Goal: Task Accomplishment & Management: Manage account settings

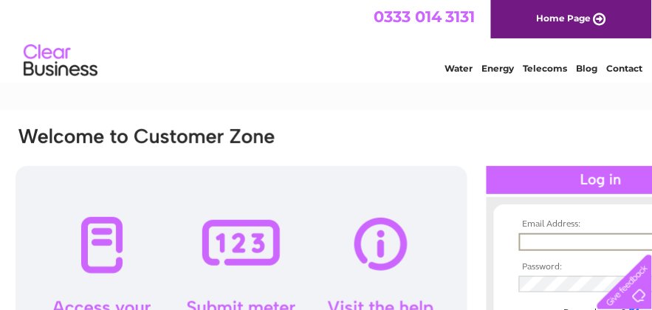
click at [524, 237] on input "text" at bounding box center [596, 242] width 154 height 18
type input "[EMAIL_ADDRESS][DOMAIN_NAME]"
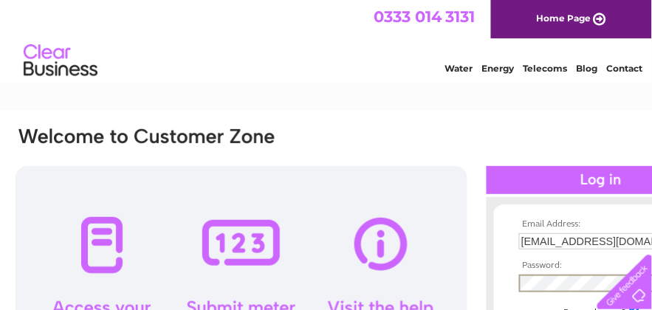
scroll to position [98, 0]
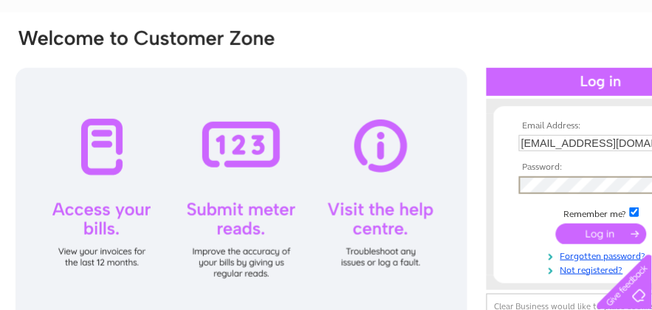
click at [636, 211] on input "checkbox" at bounding box center [635, 213] width 10 height 10
checkbox input "false"
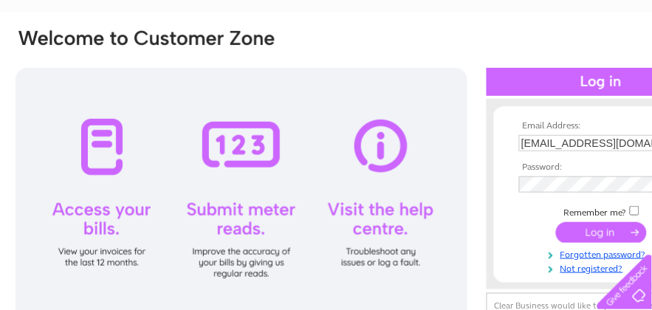
click at [601, 231] on input "submit" at bounding box center [601, 232] width 91 height 21
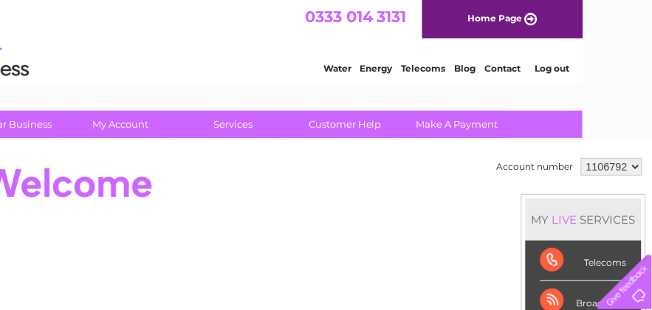
scroll to position [0, 78]
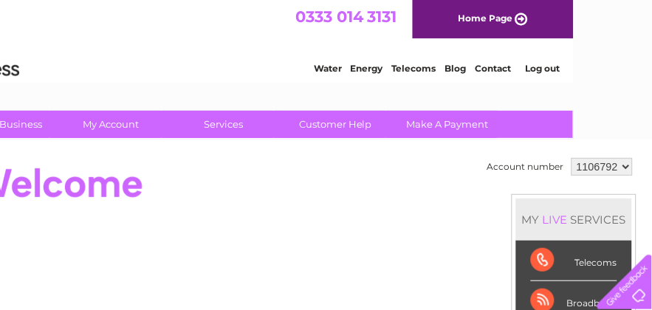
click at [624, 166] on select "1106792 1106945 1106947" at bounding box center [602, 167] width 61 height 18
click at [572, 158] on select "1106792 1106945 1106947" at bounding box center [602, 167] width 61 height 18
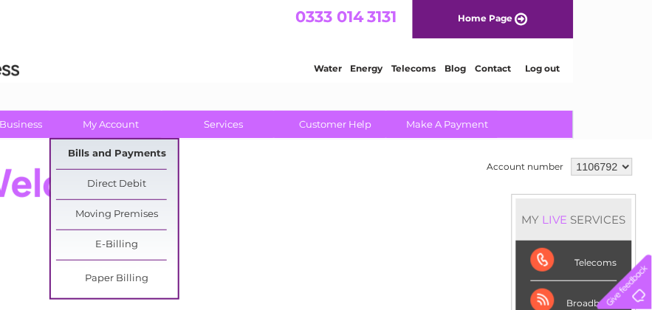
click at [109, 149] on link "Bills and Payments" at bounding box center [117, 155] width 122 height 30
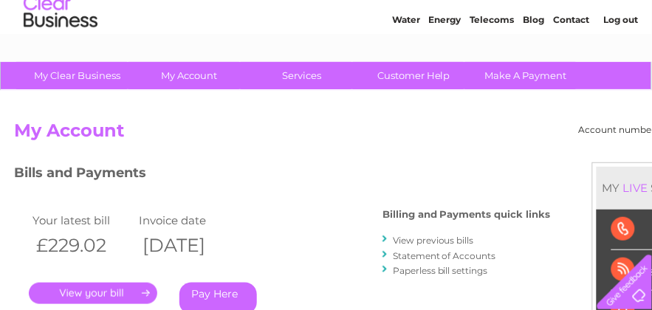
scroll to position [148, 0]
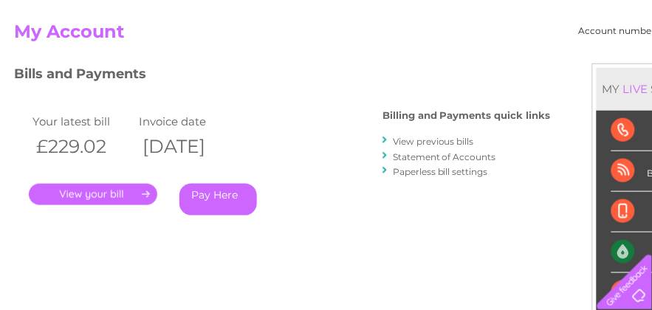
click at [95, 197] on link "." at bounding box center [93, 194] width 129 height 21
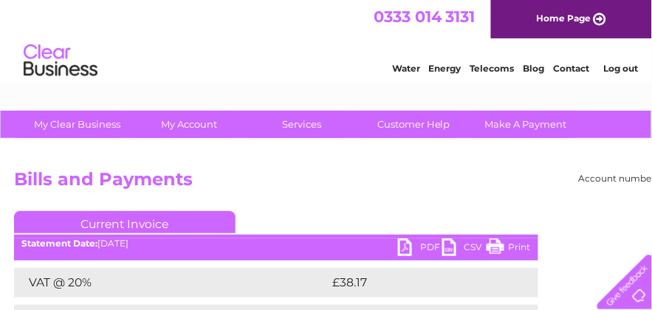
scroll to position [148, 0]
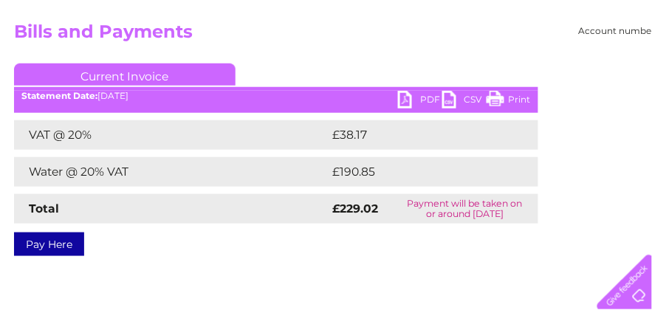
click at [404, 100] on link "PDF" at bounding box center [420, 101] width 44 height 21
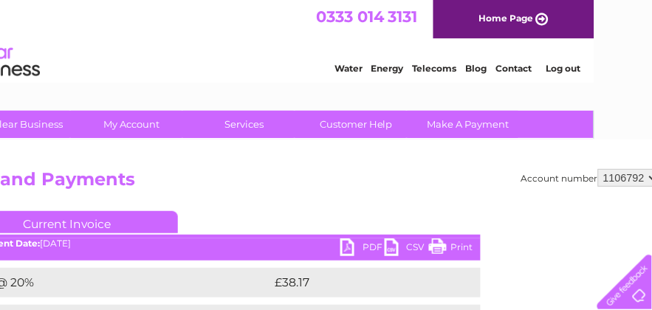
scroll to position [0, 78]
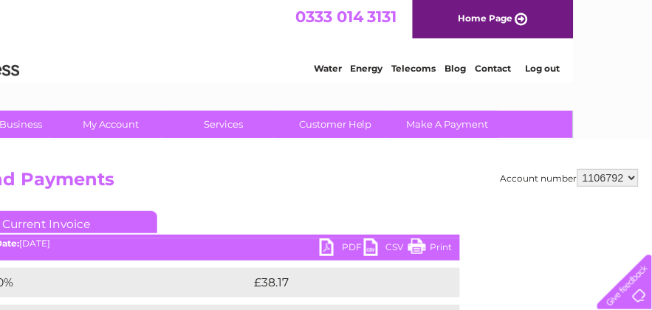
click at [633, 178] on select "1106792 1106945 1106947" at bounding box center [608, 178] width 61 height 18
select select "1106945"
click at [579, 169] on select "1106792 1106945 1106947" at bounding box center [608, 178] width 61 height 18
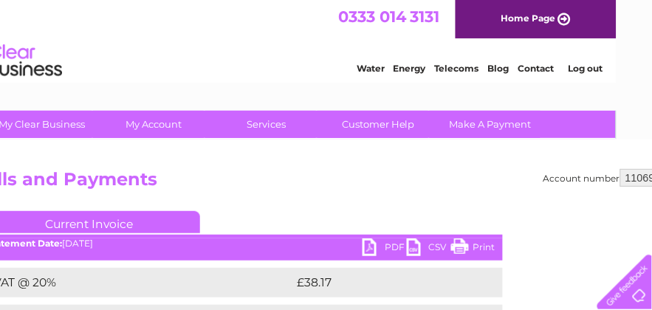
scroll to position [0, 0]
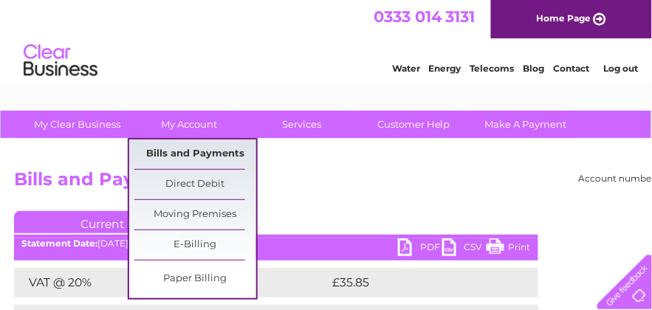
click at [179, 154] on link "Bills and Payments" at bounding box center [195, 155] width 122 height 30
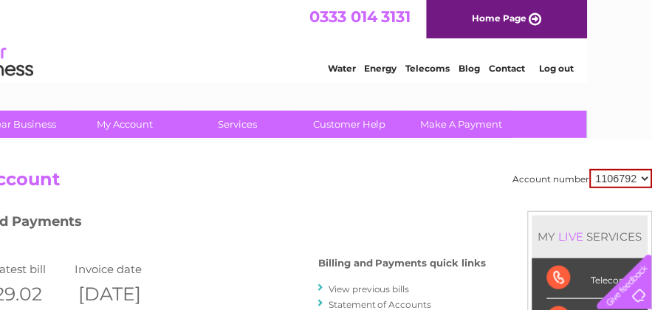
scroll to position [0, 78]
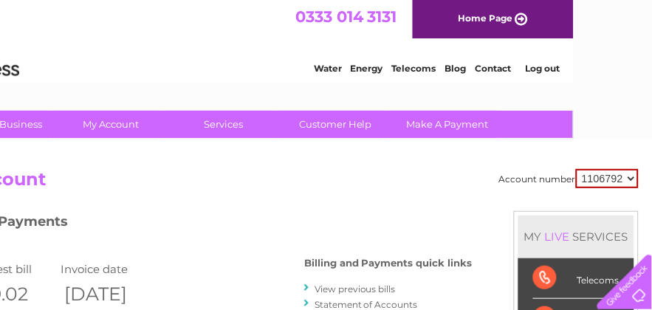
click at [631, 178] on select "1106792 1106945 1106947" at bounding box center [607, 178] width 63 height 19
select select "1106945"
click at [578, 169] on select "1106792 1106945 1106947" at bounding box center [607, 178] width 63 height 19
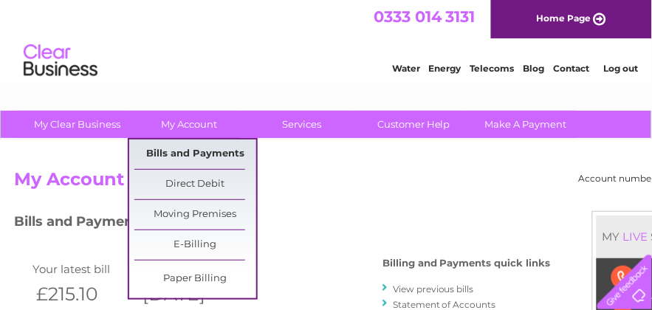
click at [199, 157] on link "Bills and Payments" at bounding box center [195, 155] width 122 height 30
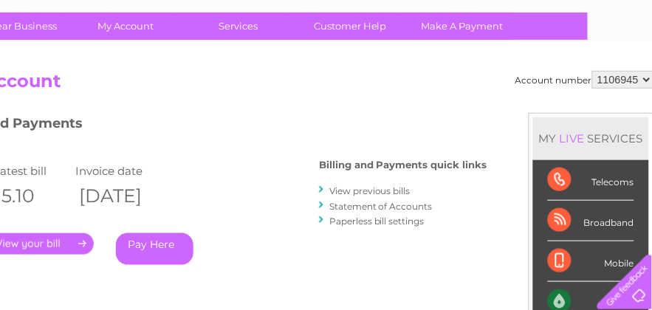
scroll to position [98, 0]
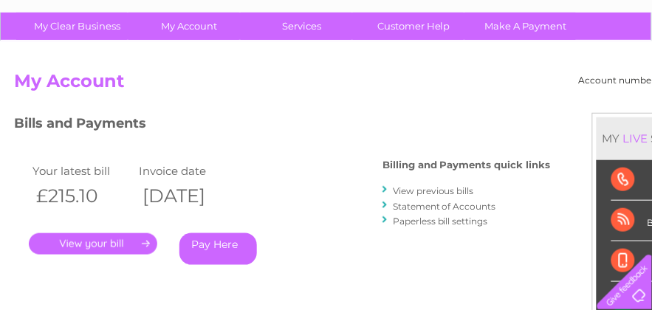
click at [61, 239] on link "." at bounding box center [93, 243] width 129 height 21
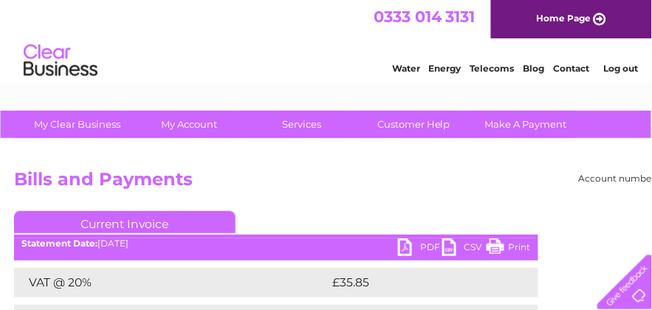
click at [406, 248] on link "PDF" at bounding box center [420, 249] width 44 height 21
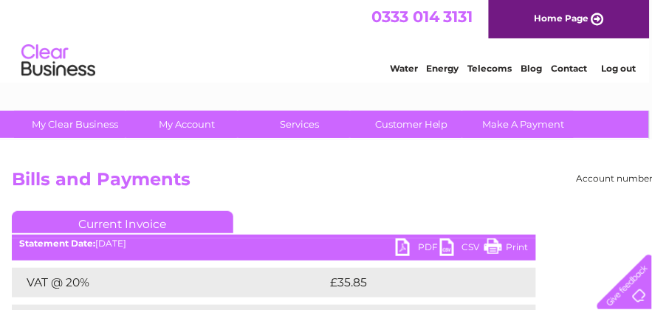
scroll to position [0, 78]
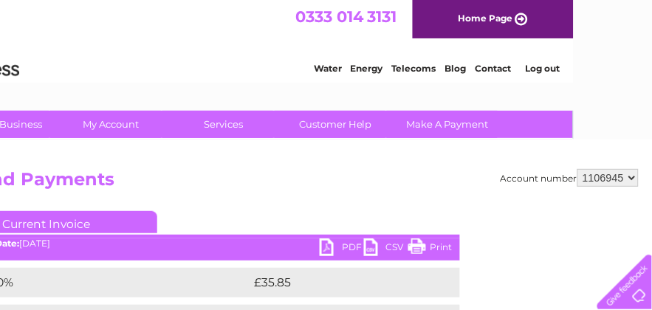
click at [631, 175] on select "1106792 1106945 1106947" at bounding box center [608, 178] width 61 height 18
select select "1106947"
click at [579, 169] on select "1106792 1106945 1106947" at bounding box center [608, 178] width 61 height 18
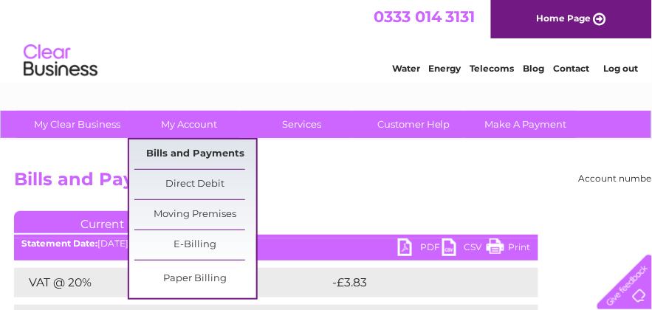
click at [166, 151] on link "Bills and Payments" at bounding box center [195, 155] width 122 height 30
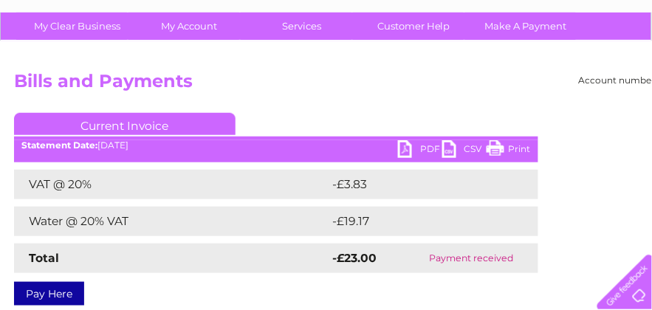
scroll to position [197, 0]
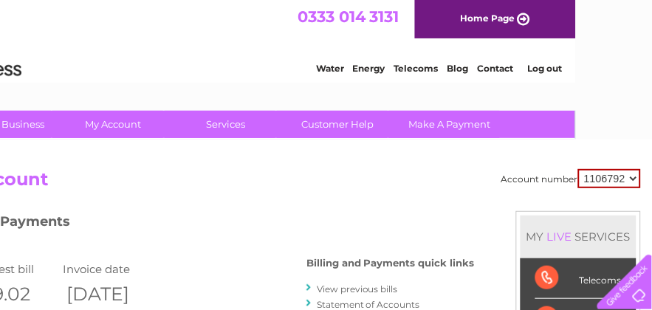
scroll to position [0, 78]
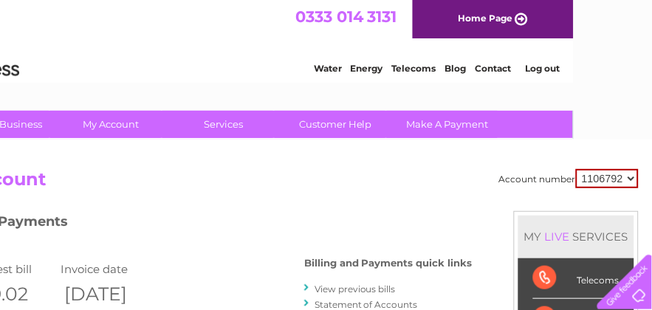
click at [631, 177] on select "1106792 1106945 1106947" at bounding box center [607, 178] width 63 height 19
select select "1106947"
click at [578, 169] on select "1106792 1106945 1106947" at bounding box center [607, 178] width 63 height 19
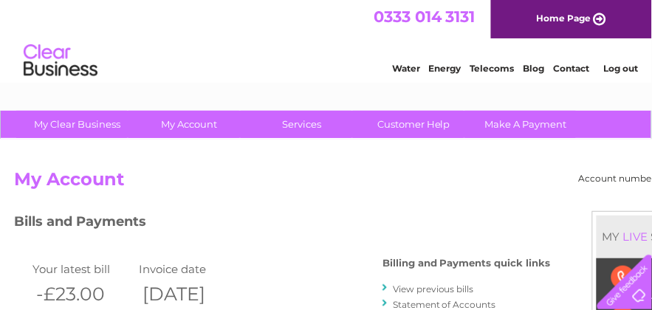
click at [620, 68] on link "Log out" at bounding box center [621, 68] width 35 height 11
